Goal: Task Accomplishment & Management: Use online tool/utility

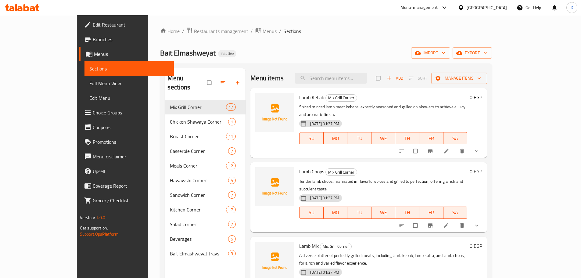
click at [467, 8] on div at bounding box center [462, 7] width 9 height 7
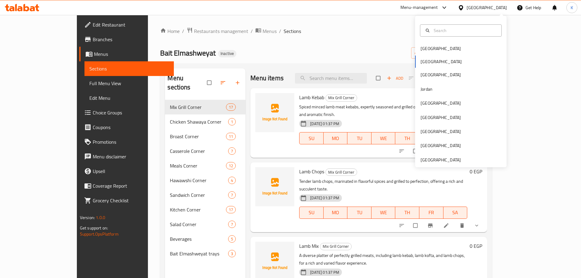
click at [284, 32] on span "Sections" at bounding box center [292, 30] width 17 height 7
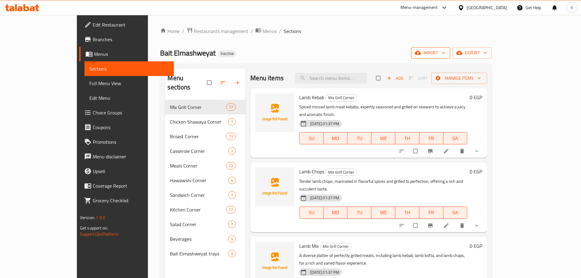
click at [445, 51] on span "import" at bounding box center [430, 53] width 29 height 8
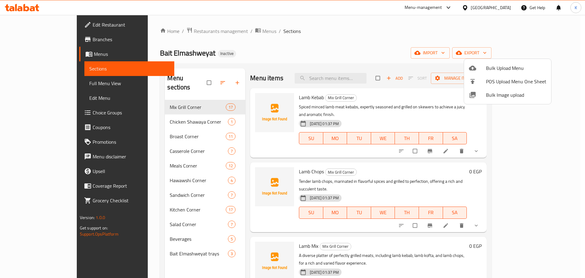
click at [495, 95] on span "Bulk Image upload" at bounding box center [516, 94] width 60 height 7
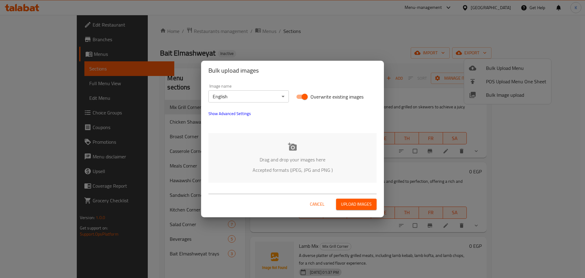
click at [300, 164] on div "Drag and drop your images here Accepted formats (JPEG, JPG and PNG )" at bounding box center [293, 158] width 168 height 50
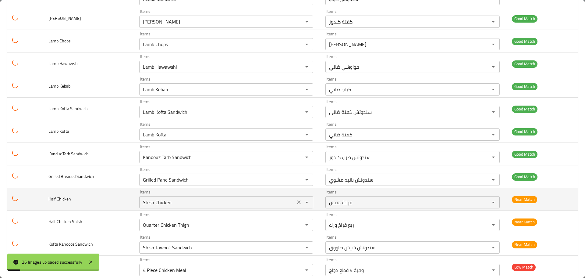
scroll to position [414, 0]
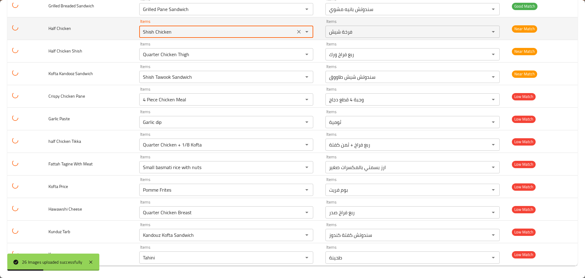
drag, startPoint x: 216, startPoint y: 33, endPoint x: 113, endPoint y: 22, distance: 103.1
click at [114, 22] on tr "Half Chicken Items Shish Chicken Items Items فرخة شيش Items Near Match" at bounding box center [292, 28] width 571 height 23
drag, startPoint x: 151, startPoint y: 30, endPoint x: 108, endPoint y: 33, distance: 42.7
click at [111, 32] on tr "Half Chicken Items ha Items Items فرخة شيش Items Near Match" at bounding box center [292, 28] width 571 height 23
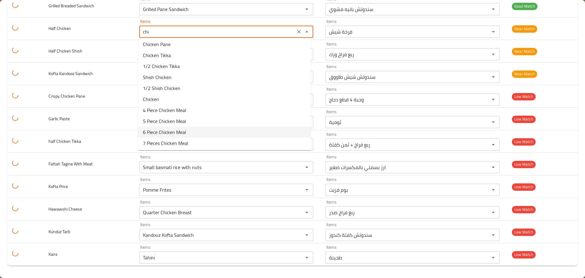
scroll to position [0, 0]
click at [161, 93] on span "1/2 Shish Chicken" at bounding box center [162, 90] width 38 height 7
type Chicken "1/2 Shish Chicken"
type Chicken-ar "1/2 فرخة شيش"
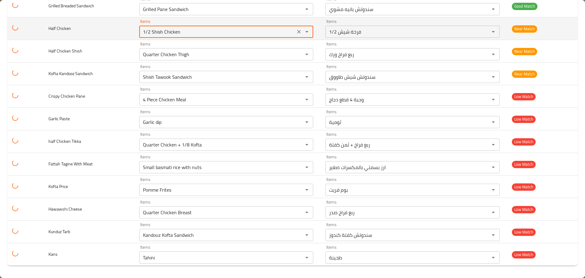
drag, startPoint x: 187, startPoint y: 28, endPoint x: 126, endPoint y: 30, distance: 61.0
click at [126, 30] on tr "Half Chicken Items 1/2 Shish Chicken Items Items 1/2 فرخة شيش Items Near Match" at bounding box center [292, 28] width 571 height 23
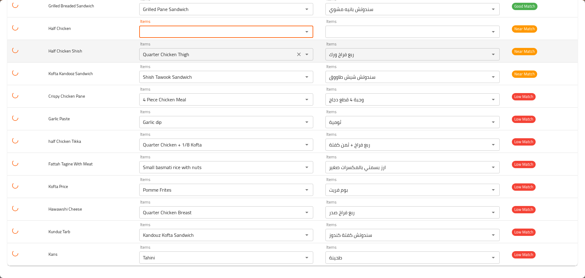
click at [181, 55] on Shish "Quarter Chicken Thigh" at bounding box center [217, 54] width 152 height 9
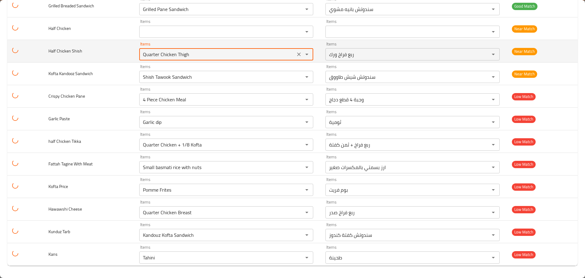
click at [181, 55] on Shish "Quarter Chicken Thigh" at bounding box center [217, 54] width 152 height 9
paste Shish "1/2 Shish Chicken"
type Shish "1/2 Shish Chicken"
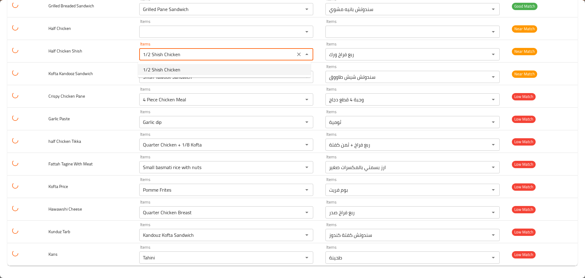
click at [172, 71] on span "1/2 Shish Chicken" at bounding box center [162, 69] width 38 height 7
type Shish-ar "1/2 فرخة شيش"
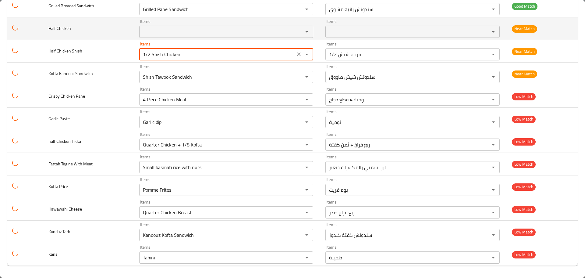
type Shish "1/2 Shish Chicken"
click at [164, 31] on Chicken "Items" at bounding box center [217, 31] width 152 height 9
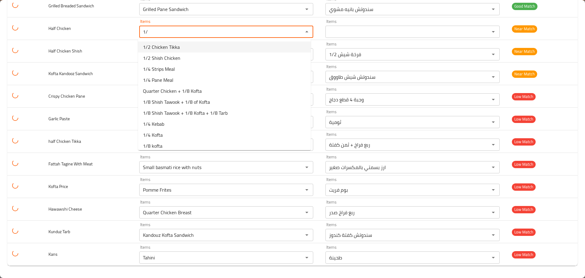
click at [174, 46] on span "1/2 Chicken Tikka" at bounding box center [161, 46] width 37 height 7
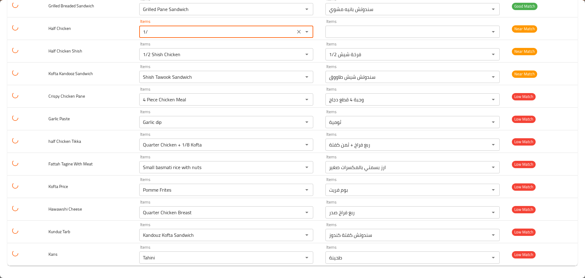
type Chicken "1/2 Chicken Tikka"
type Chicken-ar "1/2 فرخة تكا"
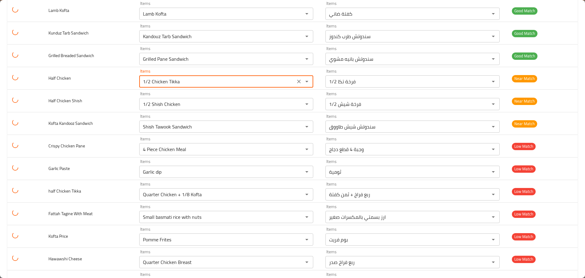
scroll to position [414, 0]
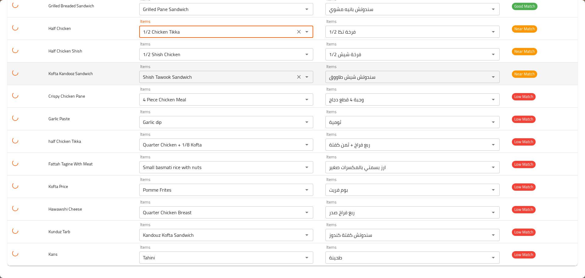
type Chicken "1/2 Chicken Tikka"
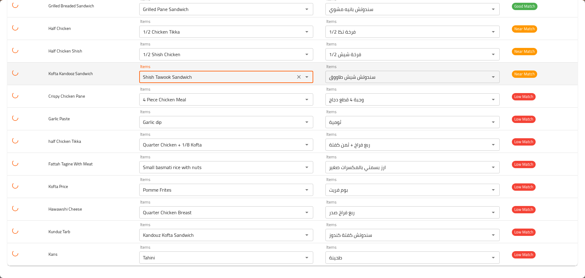
drag, startPoint x: 199, startPoint y: 79, endPoint x: 106, endPoint y: 80, distance: 92.4
click at [112, 80] on tr "Kofta Kandooz Sandwich Items Shish Tawook Sandwich Items Items سندوتش شيش طاووق…" at bounding box center [292, 74] width 571 height 23
click at [52, 74] on span "Kofta Kandooz Sandwich" at bounding box center [70, 74] width 45 height 8
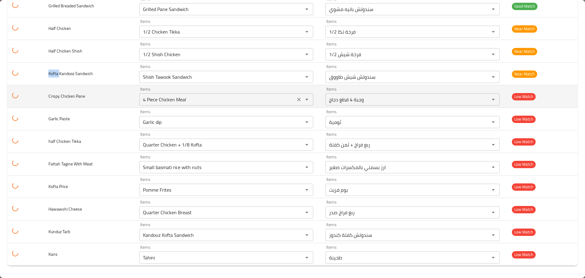
copy span "Kofta"
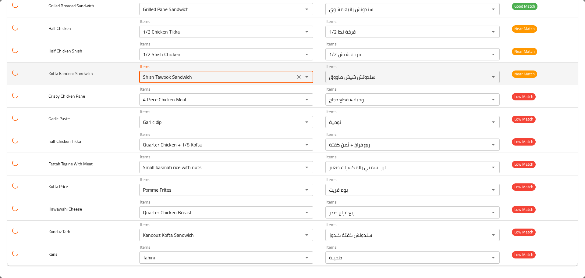
click at [173, 78] on Sandwich "Shish Tawook Sandwich" at bounding box center [217, 77] width 152 height 9
paste Sandwich "Kofta"
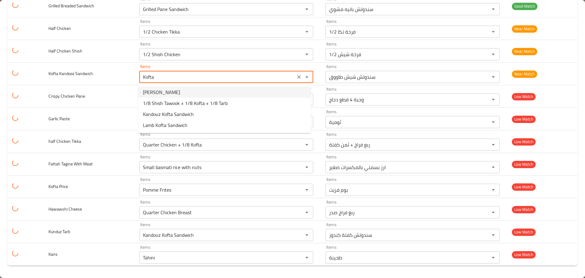
click at [165, 93] on span "[PERSON_NAME]" at bounding box center [161, 91] width 37 height 7
type Sandwich "[PERSON_NAME]"
type Sandwich-ar "كفتة كندوز"
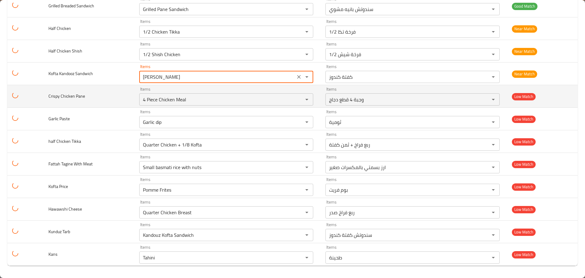
type Sandwich "[PERSON_NAME]"
click at [55, 95] on span "Crispy Chicken Pane" at bounding box center [66, 96] width 37 height 8
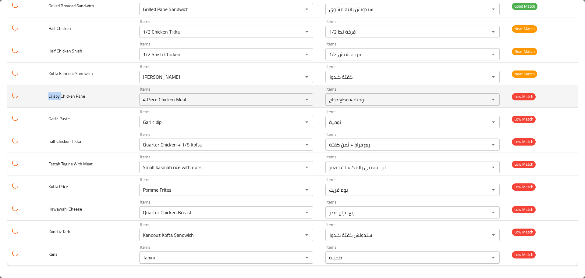
click at [55, 95] on span "Crispy Chicken Pane" at bounding box center [66, 96] width 37 height 8
copy span "Crispy"
click at [167, 103] on Pane "4 Piece Chicken Meal" at bounding box center [217, 99] width 152 height 9
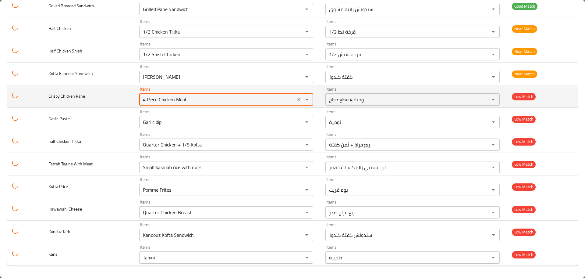
paste Pane "Crispy"
click at [80, 95] on span "Crispy Chicken Pane" at bounding box center [66, 96] width 37 height 8
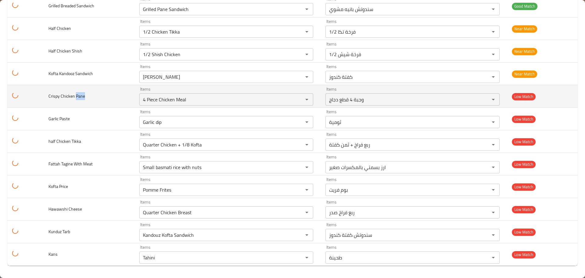
click at [80, 95] on span "Crispy Chicken Pane" at bounding box center [66, 96] width 37 height 8
copy span "Pane"
click at [172, 101] on Pane "4 Piece Chicken Meal" at bounding box center [217, 99] width 152 height 9
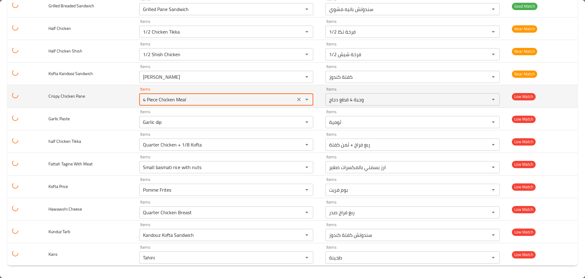
click at [172, 101] on Pane "4 Piece Chicken Meal" at bounding box center [217, 99] width 152 height 9
paste Pane "Pane"
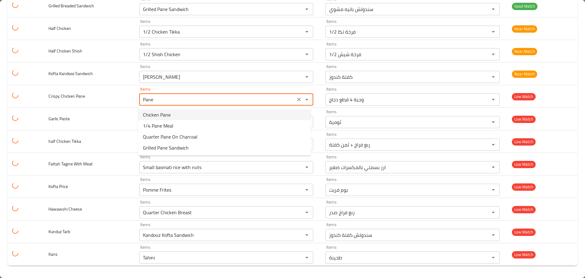
click at [154, 115] on span "Chicken Pane" at bounding box center [157, 114] width 28 height 7
type Pane "Chicken Pane"
type Pane-ar "فراخ بانية"
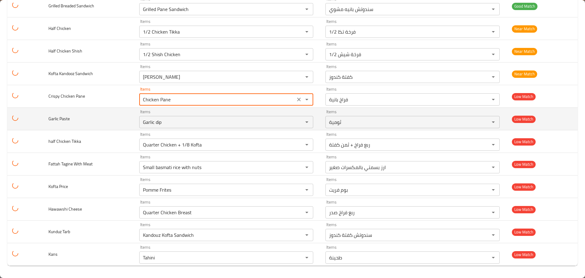
type Pane "Chicken Pane"
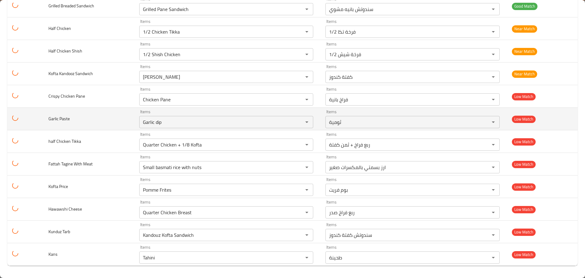
click at [61, 118] on span "Garlic Paste" at bounding box center [58, 119] width 21 height 8
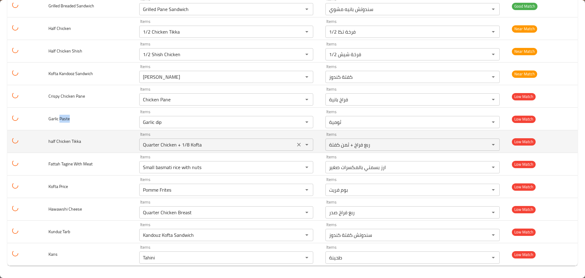
copy span "Paste"
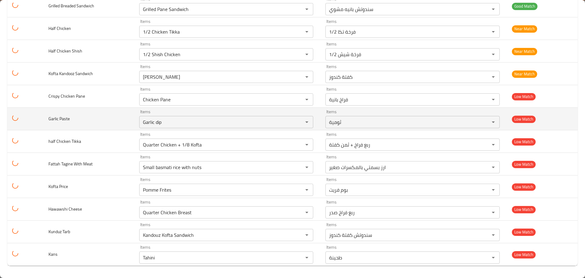
click at [56, 120] on span "Garlic Paste" at bounding box center [58, 119] width 21 height 8
copy span "Garlic"
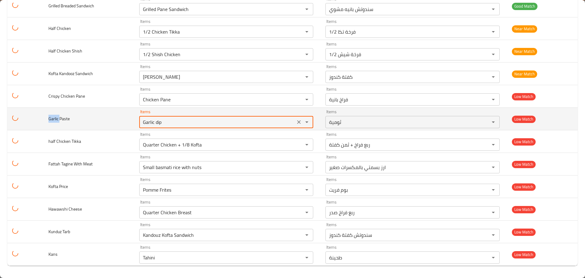
click at [151, 122] on Paste "Garlic dip" at bounding box center [217, 122] width 152 height 9
paste Paste "enhanced table"
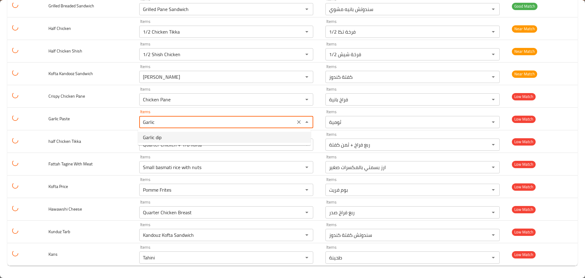
click at [158, 139] on span "Garlic dip" at bounding box center [152, 137] width 19 height 7
type Paste "Garlic dip"
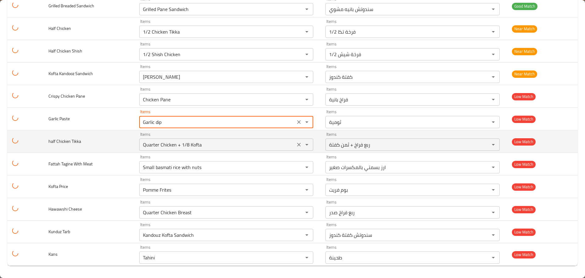
click at [173, 145] on Tikka "Quarter Chicken + 1/8 Kofta" at bounding box center [217, 144] width 152 height 9
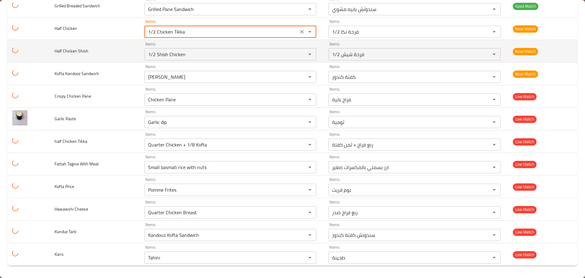
drag, startPoint x: 186, startPoint y: 28, endPoint x: 117, endPoint y: 59, distance: 75.5
click at [52, 31] on tr "Half Chicken Items 1/2 Chicken Tikka Items Items 1/2 فرخة تكا Items Near Match" at bounding box center [292, 28] width 571 height 23
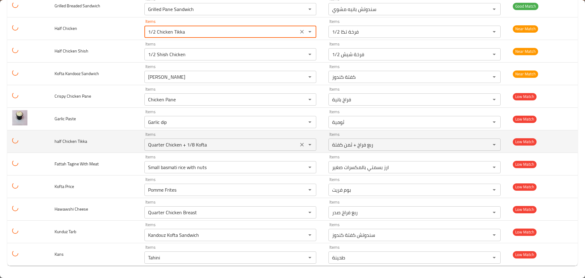
click at [153, 147] on Tikka "Quarter Chicken + 1/8 Kofta" at bounding box center [221, 144] width 150 height 9
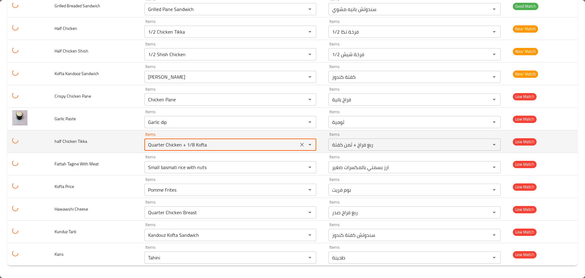
paste Tikka "1/2 Chicken Tikk"
type Tikka "1/2 Chicken Tikka"
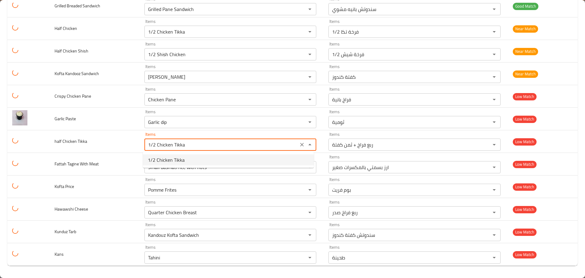
click at [168, 160] on span "1/2 Chicken Tikka" at bounding box center [166, 159] width 37 height 7
type Tikka-ar "1/2 فرخة تكا"
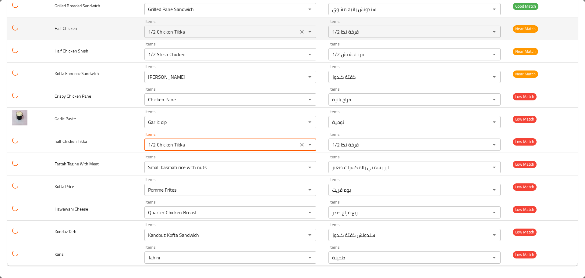
click at [299, 32] on icon "Clear" at bounding box center [302, 32] width 6 height 6
type Tikka "1/2 Chicken Tikka"
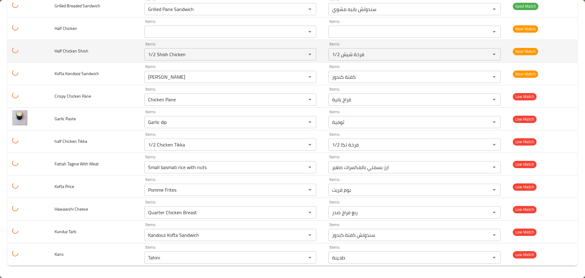
click at [105, 41] on td "Half Chicken Shish" at bounding box center [95, 51] width 90 height 23
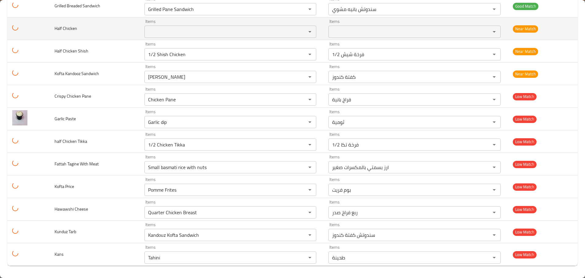
click at [154, 33] on Chicken "Items" at bounding box center [221, 31] width 150 height 9
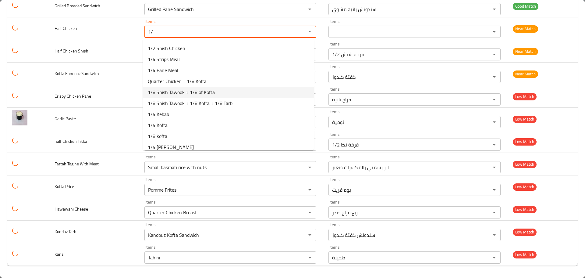
scroll to position [15, 0]
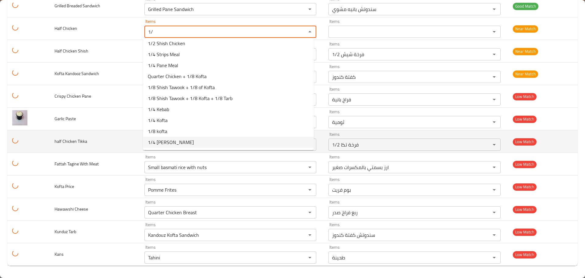
type Chicken "1/"
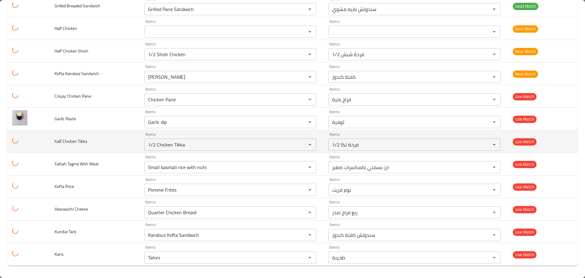
click at [125, 140] on td "half Chicken Tikka" at bounding box center [95, 141] width 90 height 23
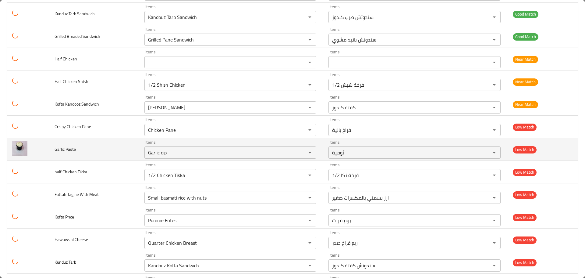
scroll to position [414, 0]
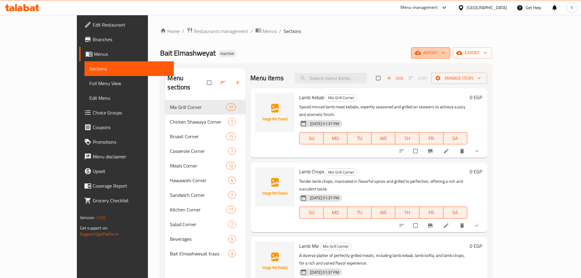
click at [421, 50] on icon "button" at bounding box center [418, 53] width 6 height 6
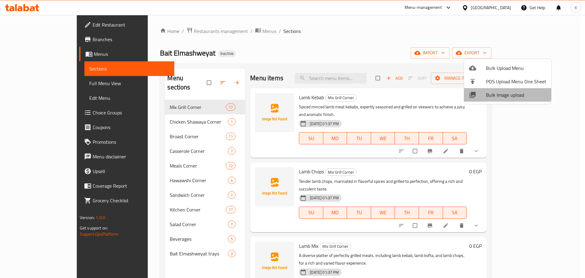
click at [498, 91] on span "Bulk Image upload" at bounding box center [516, 94] width 60 height 7
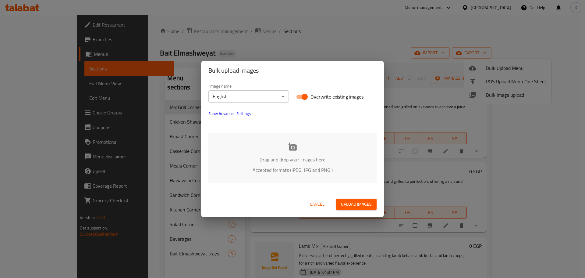
click at [287, 148] on div "Drag and drop your images here Accepted formats (JPEG, JPG and PNG )" at bounding box center [293, 158] width 168 height 50
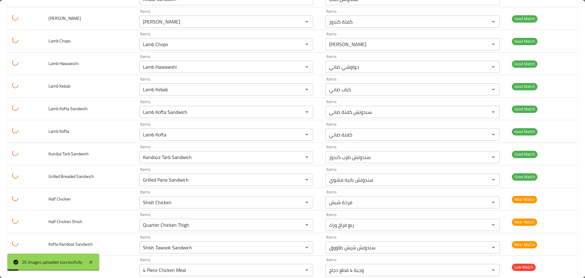
scroll to position [414, 0]
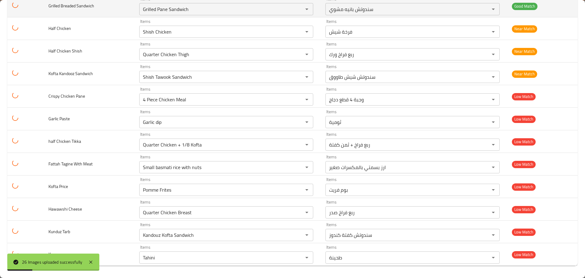
drag, startPoint x: 189, startPoint y: 30, endPoint x: 61, endPoint y: 14, distance: 128.7
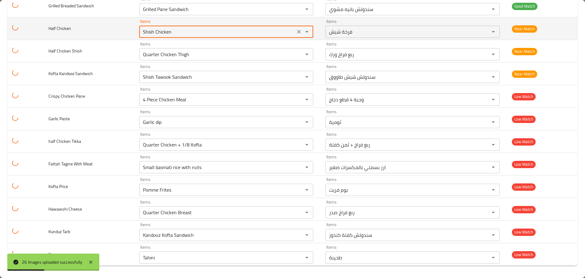
click at [298, 31] on icon "Clear" at bounding box center [300, 32] width 4 height 4
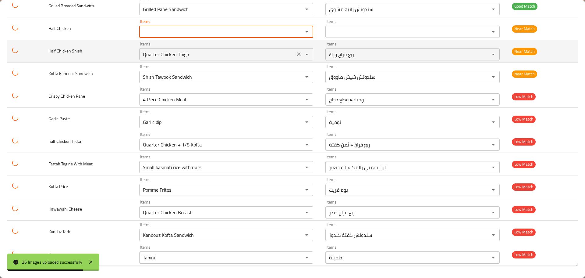
click at [296, 54] on icon "Clear" at bounding box center [299, 54] width 6 height 6
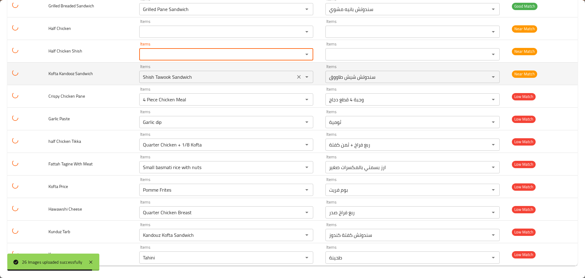
click at [297, 75] on icon "Clear" at bounding box center [299, 77] width 6 height 6
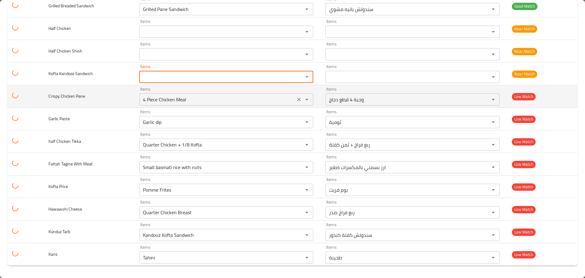
click at [296, 99] on icon "Clear" at bounding box center [299, 99] width 6 height 6
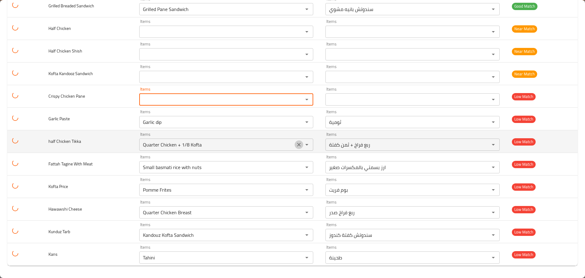
click at [297, 145] on icon "Clear" at bounding box center [299, 144] width 6 height 6
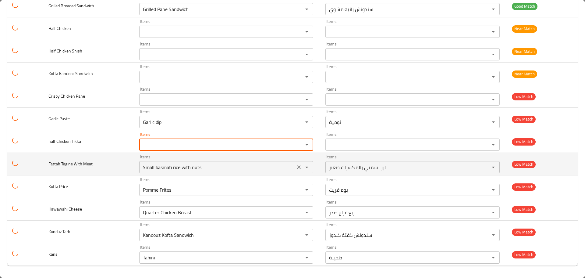
click at [296, 167] on icon "Clear" at bounding box center [299, 167] width 6 height 6
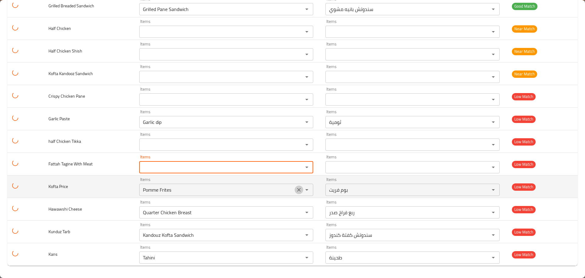
click at [300, 188] on button "Clear" at bounding box center [299, 189] width 9 height 9
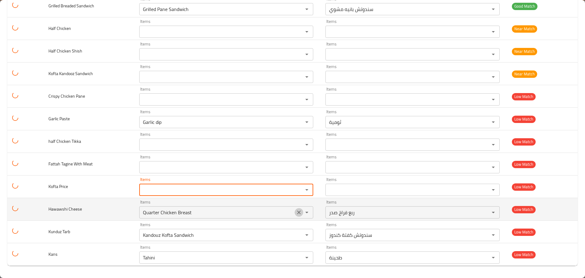
click at [298, 213] on icon "Clear" at bounding box center [300, 212] width 4 height 4
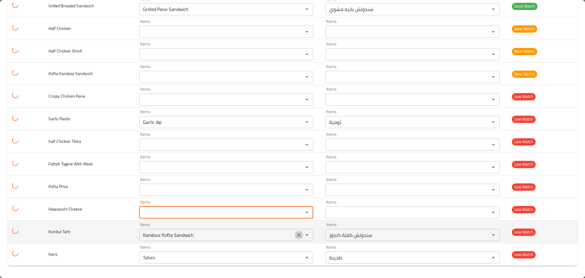
click at [296, 234] on icon "Clear" at bounding box center [299, 235] width 6 height 6
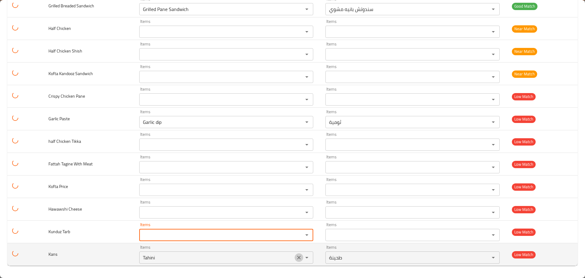
click at [298, 256] on icon "Clear" at bounding box center [300, 258] width 4 height 4
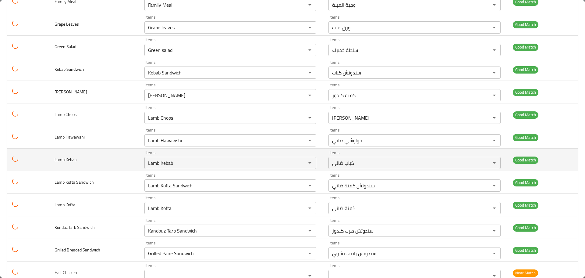
scroll to position [0, 0]
